Goal: Information Seeking & Learning: Understand process/instructions

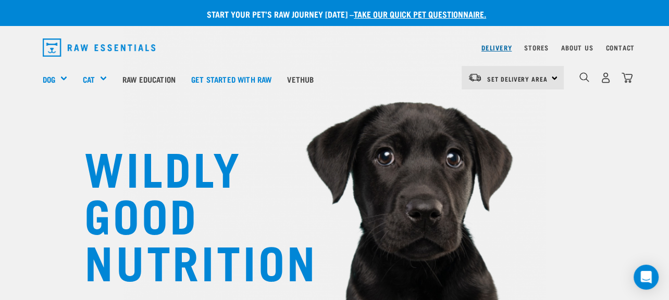
click at [497, 47] on link "Delivery" at bounding box center [496, 48] width 30 height 4
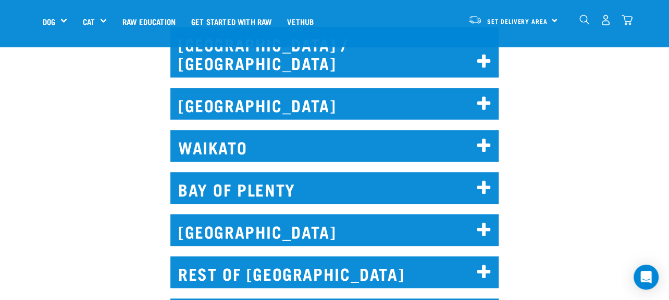
scroll to position [573, 0]
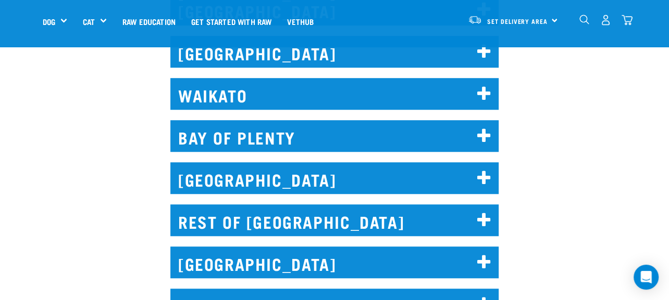
click at [481, 212] on icon at bounding box center [483, 220] width 14 height 17
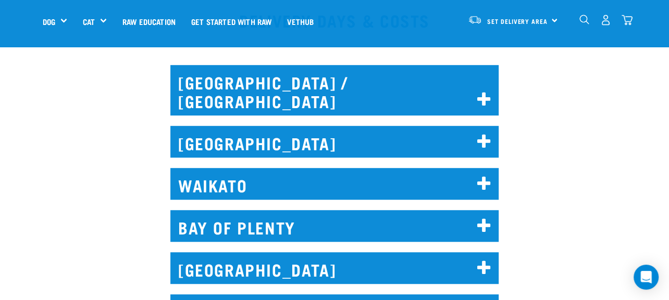
scroll to position [469, 0]
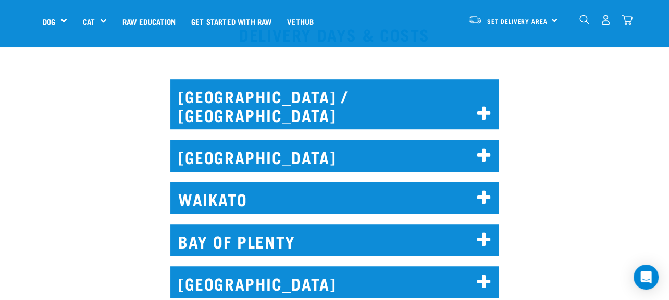
click at [482, 106] on icon at bounding box center [483, 114] width 14 height 17
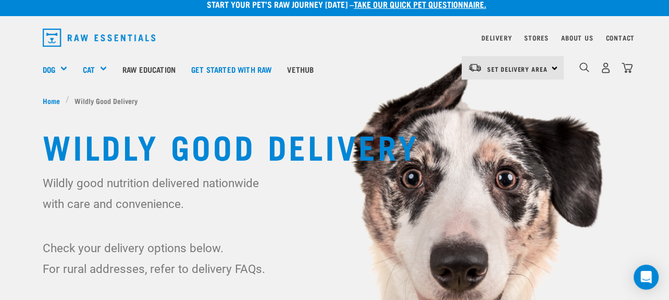
scroll to position [0, 0]
